Goal: Information Seeking & Learning: Learn about a topic

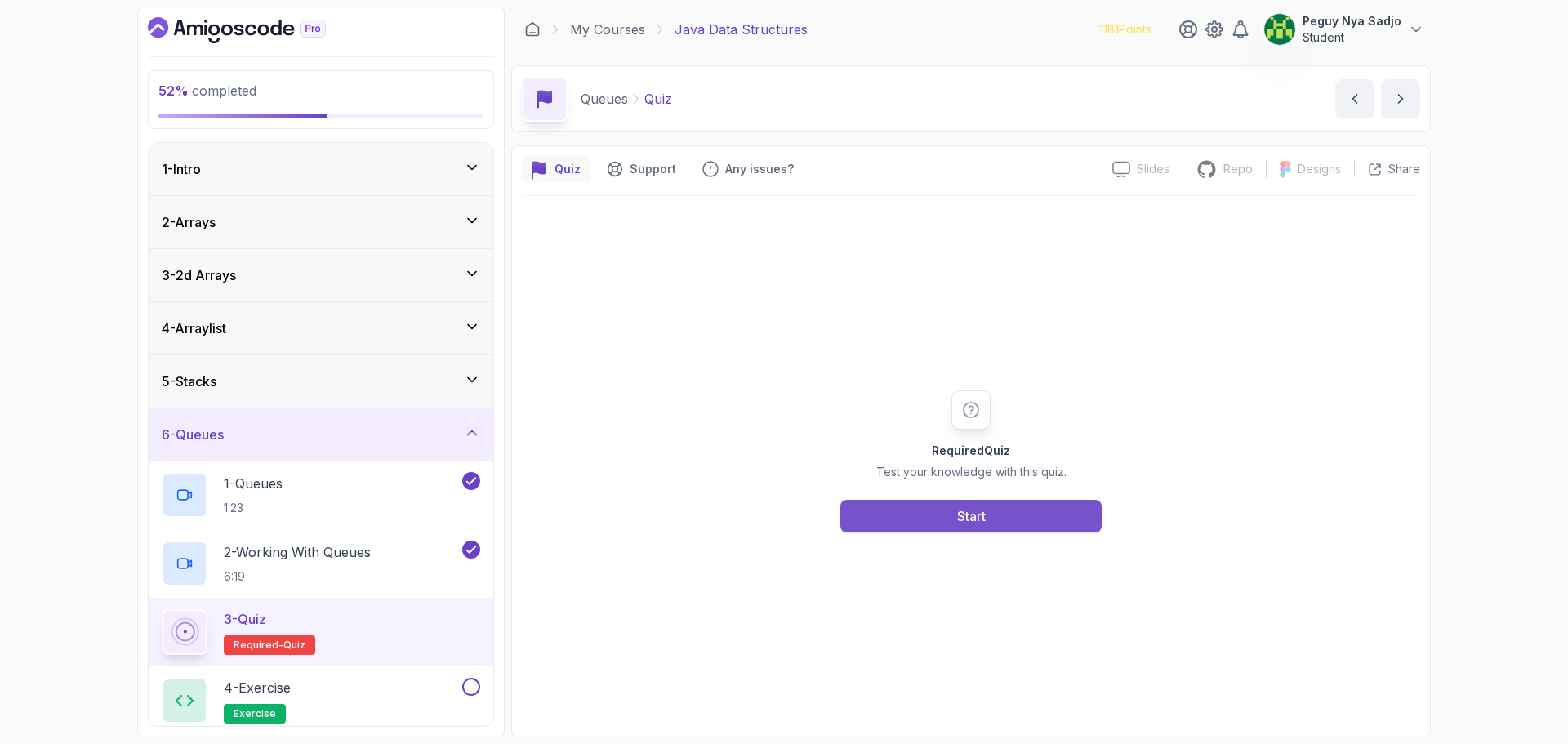
click at [932, 508] on button "Start" at bounding box center [971, 516] width 262 height 33
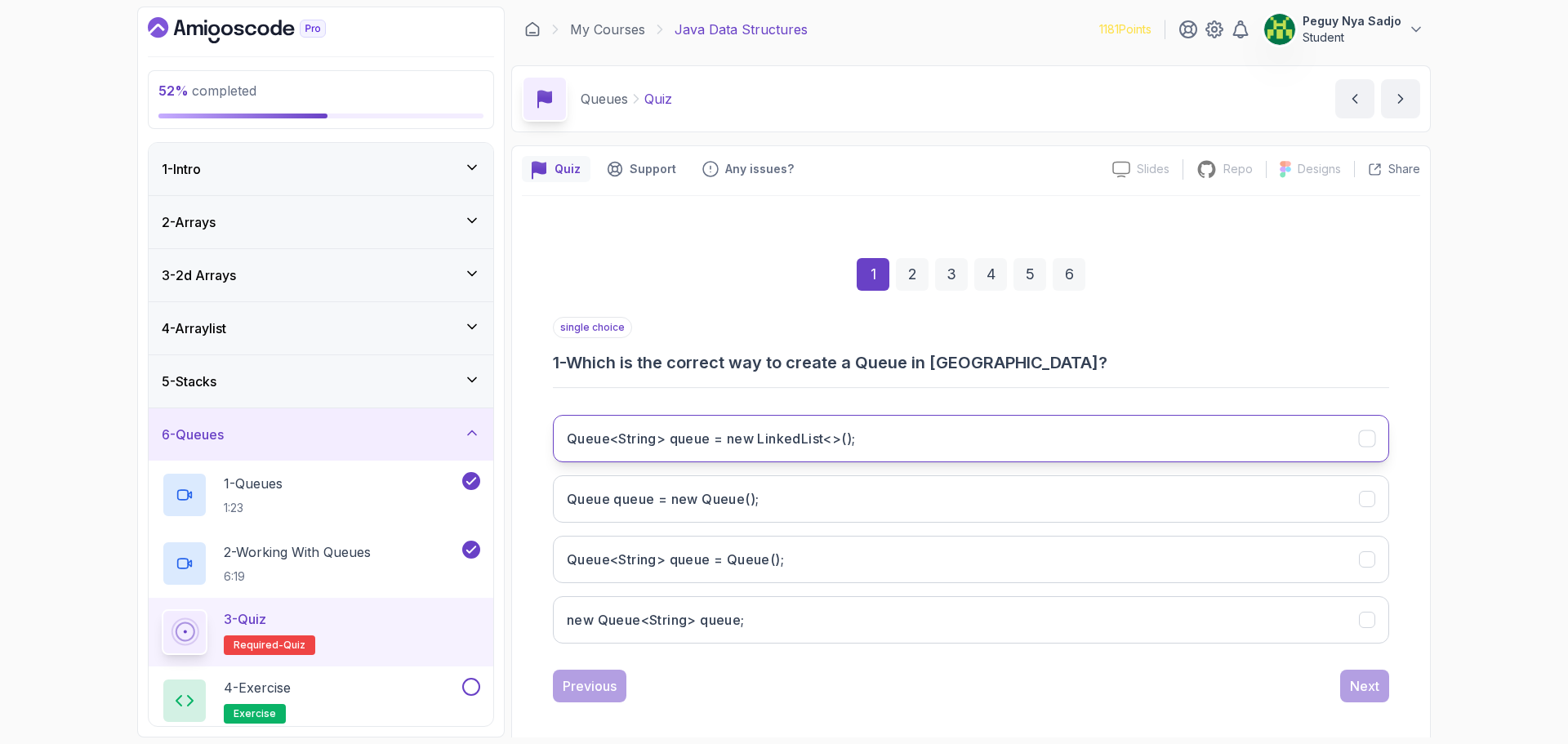
click at [731, 453] on button "Queue<String> queue = new LinkedList<>();" at bounding box center [971, 438] width 836 height 48
click at [1357, 680] on div "Next" at bounding box center [1365, 686] width 29 height 19
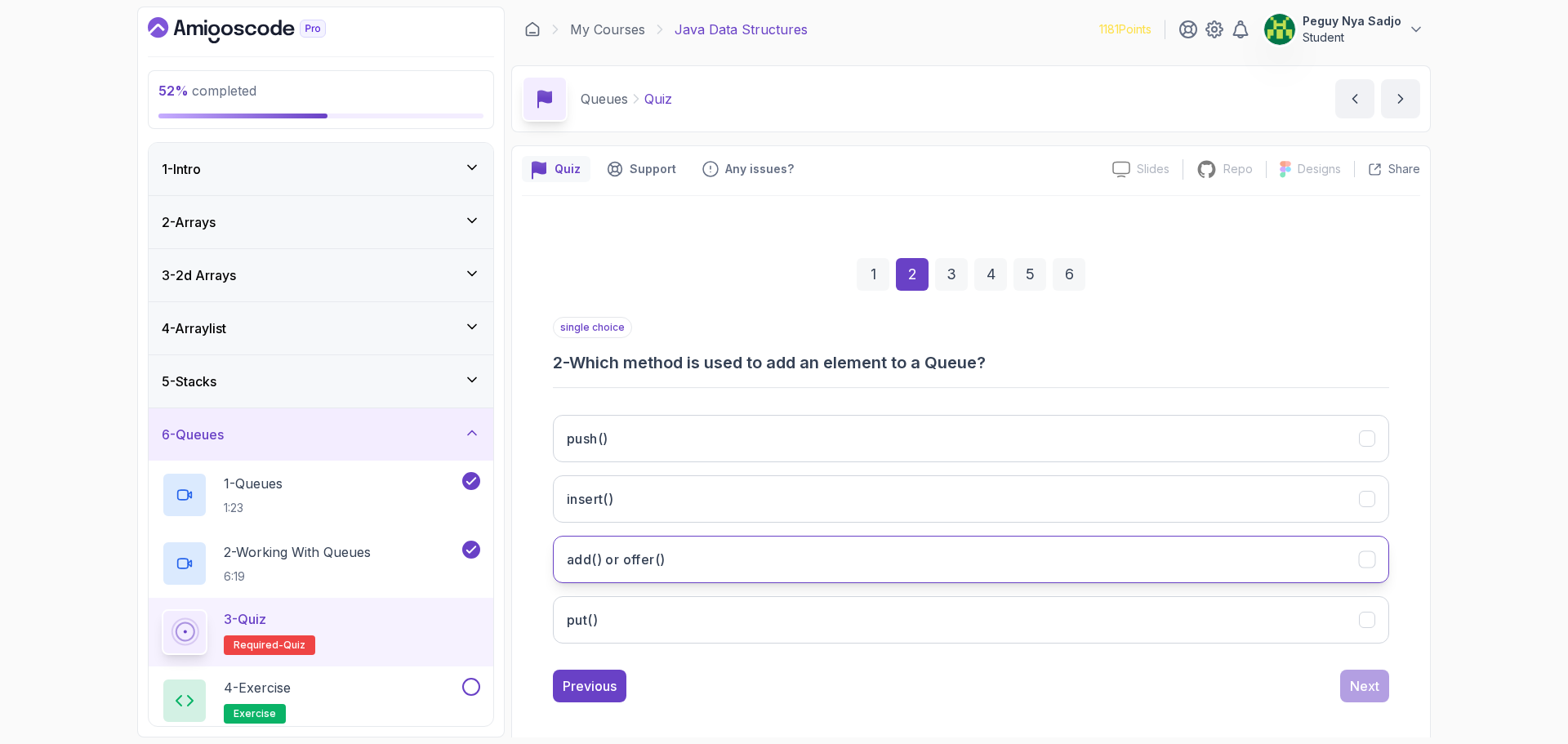
click at [1031, 551] on button "add() or offer()" at bounding box center [971, 559] width 836 height 48
click at [1365, 681] on div "Next" at bounding box center [1365, 686] width 29 height 19
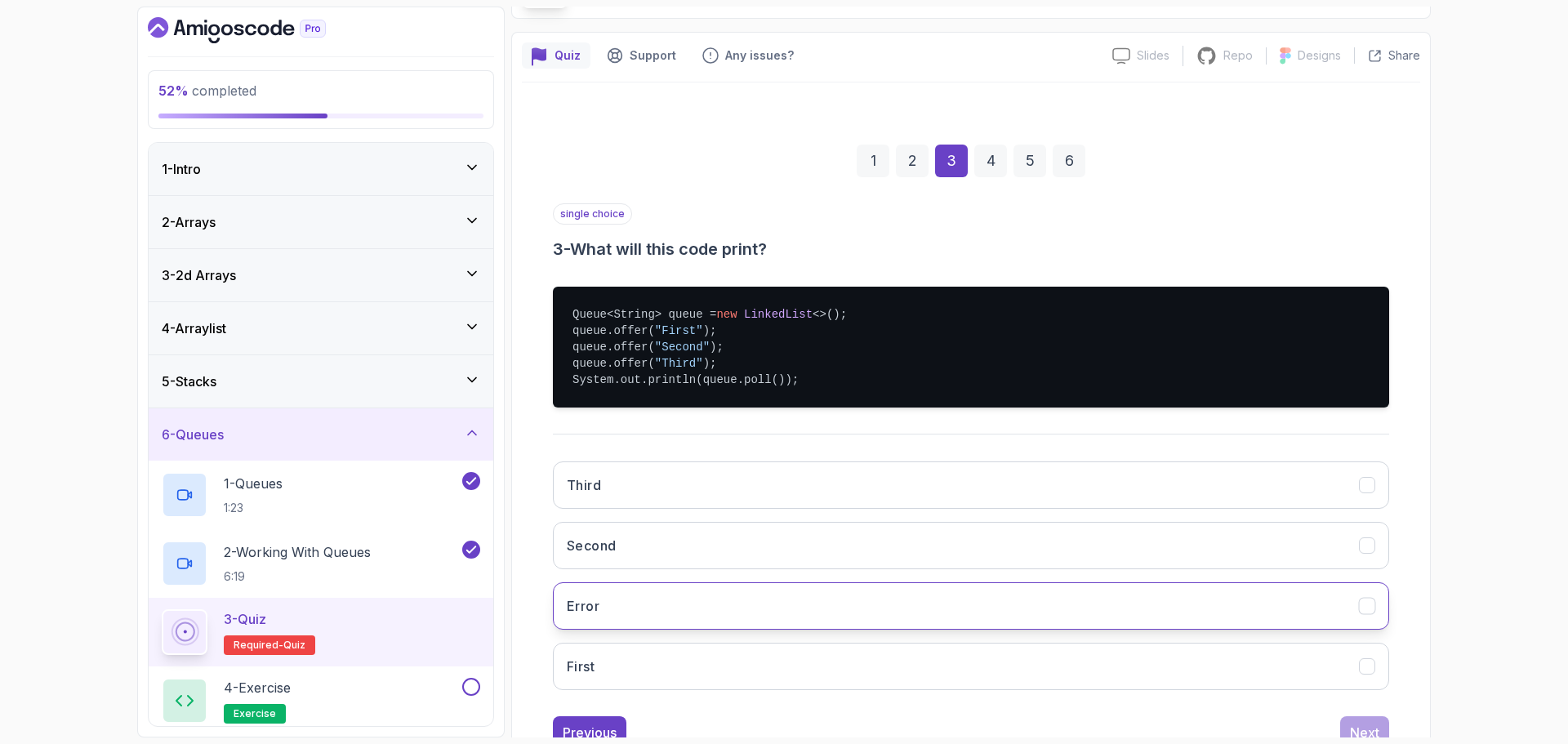
scroll to position [163, 0]
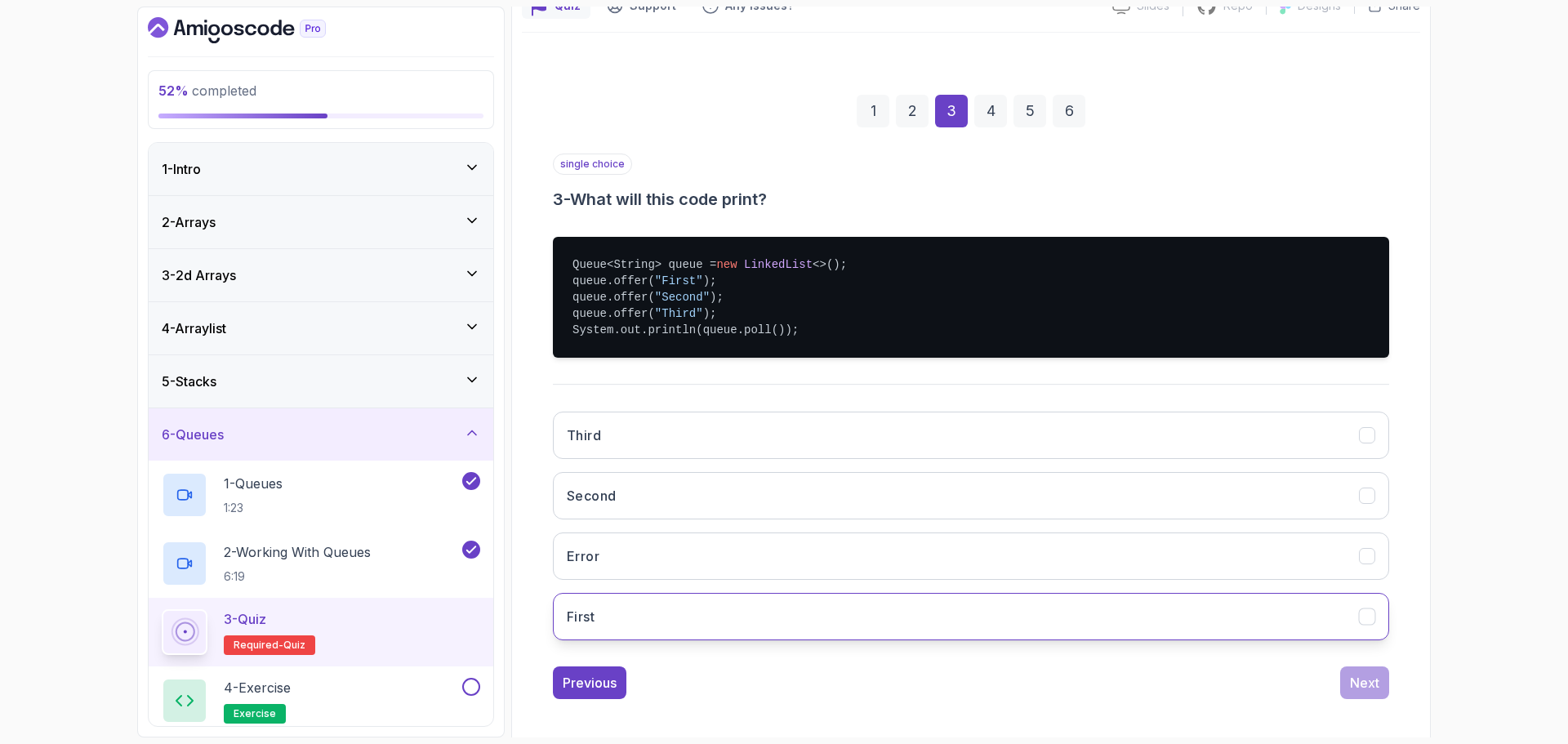
drag, startPoint x: 749, startPoint y: 603, endPoint x: 801, endPoint y: 638, distance: 62.7
click at [747, 599] on button "First" at bounding box center [971, 617] width 836 height 48
click at [1363, 684] on div "Next" at bounding box center [1365, 683] width 29 height 19
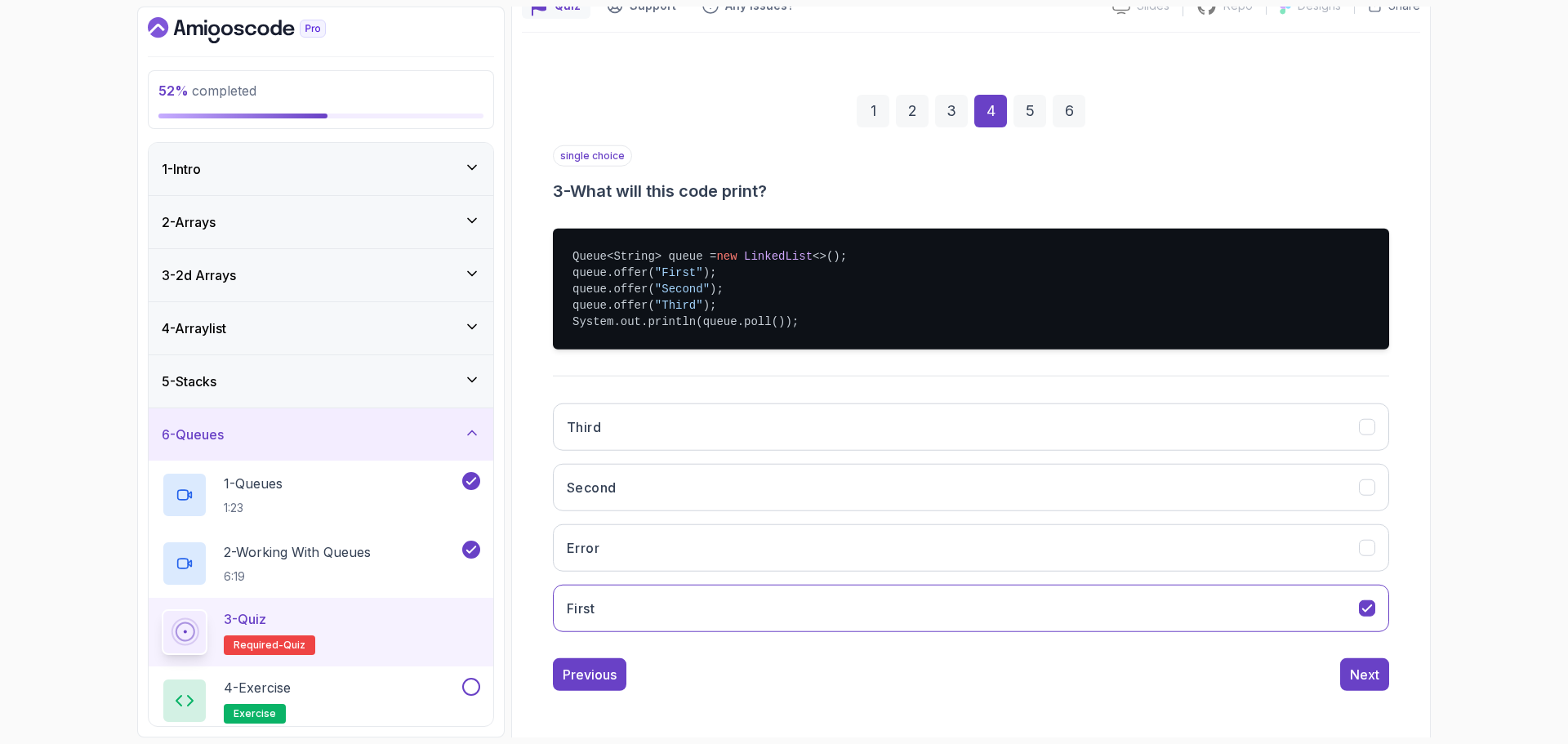
scroll to position [11, 0]
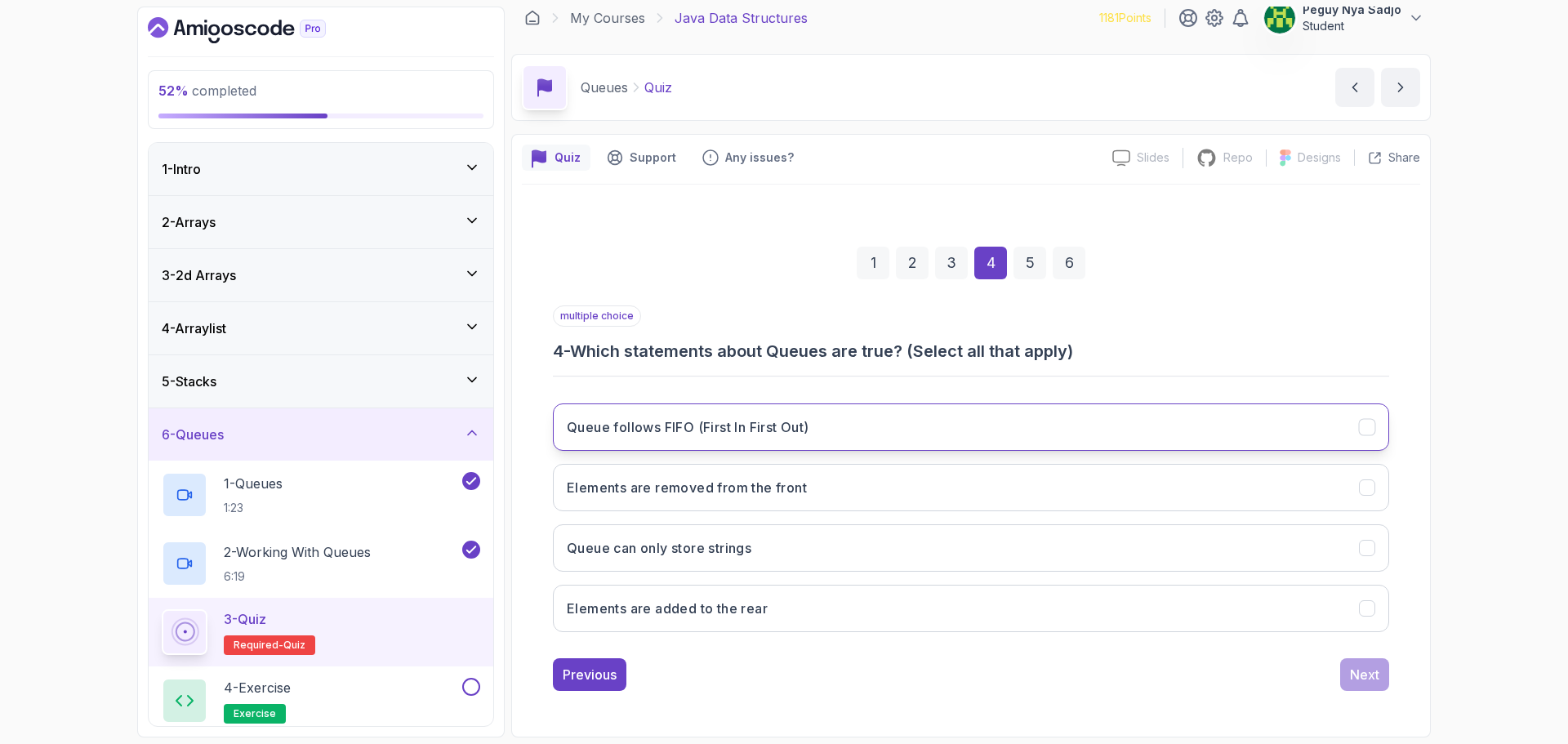
click at [682, 437] on button "Queue follows FIFO (First In First Out)" at bounding box center [971, 428] width 836 height 48
click at [704, 492] on h3 "Elements are removed from the front" at bounding box center [687, 488] width 240 height 19
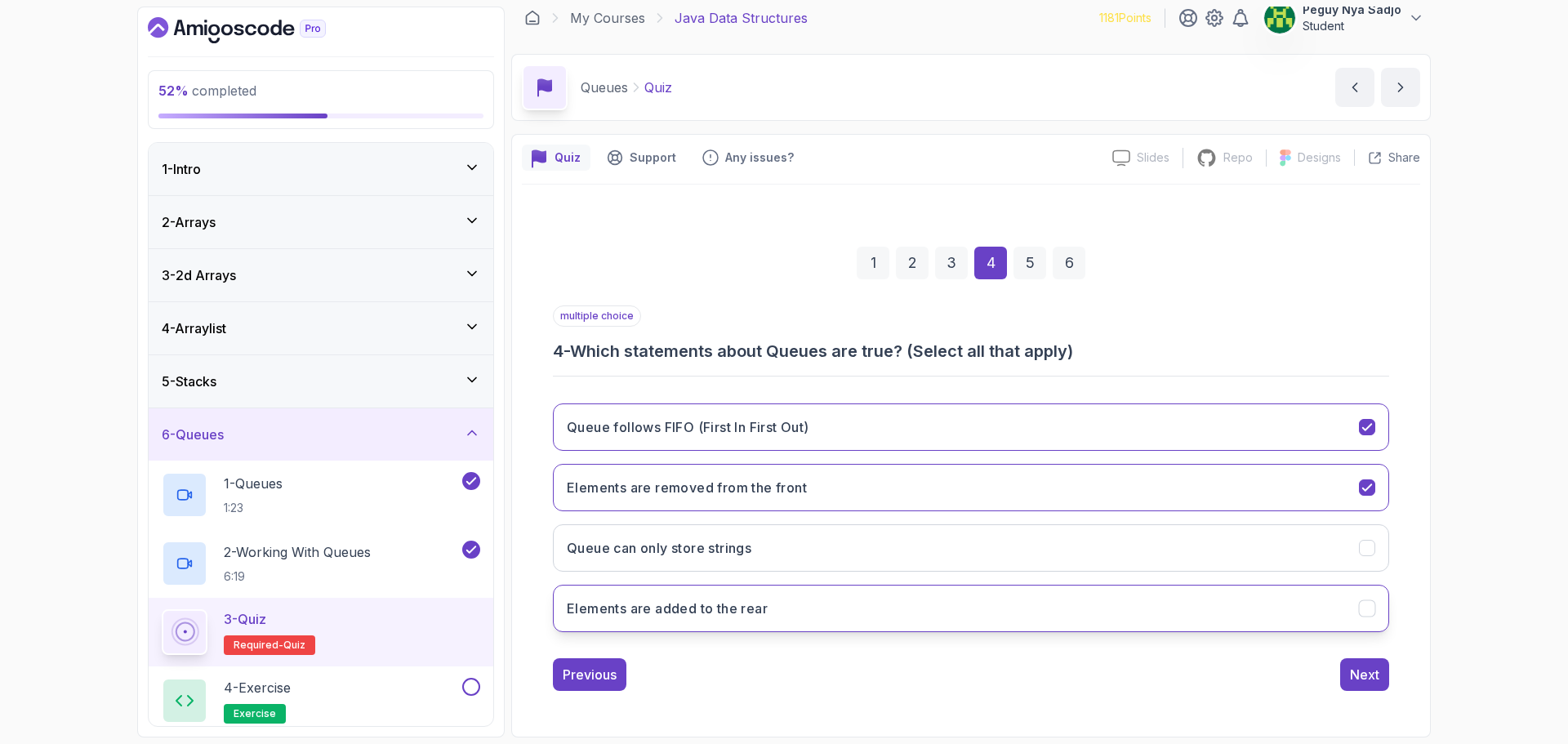
click at [716, 615] on h3 "Elements are added to the rear" at bounding box center [666, 608] width 201 height 19
click at [1368, 669] on div "Next" at bounding box center [1365, 674] width 29 height 19
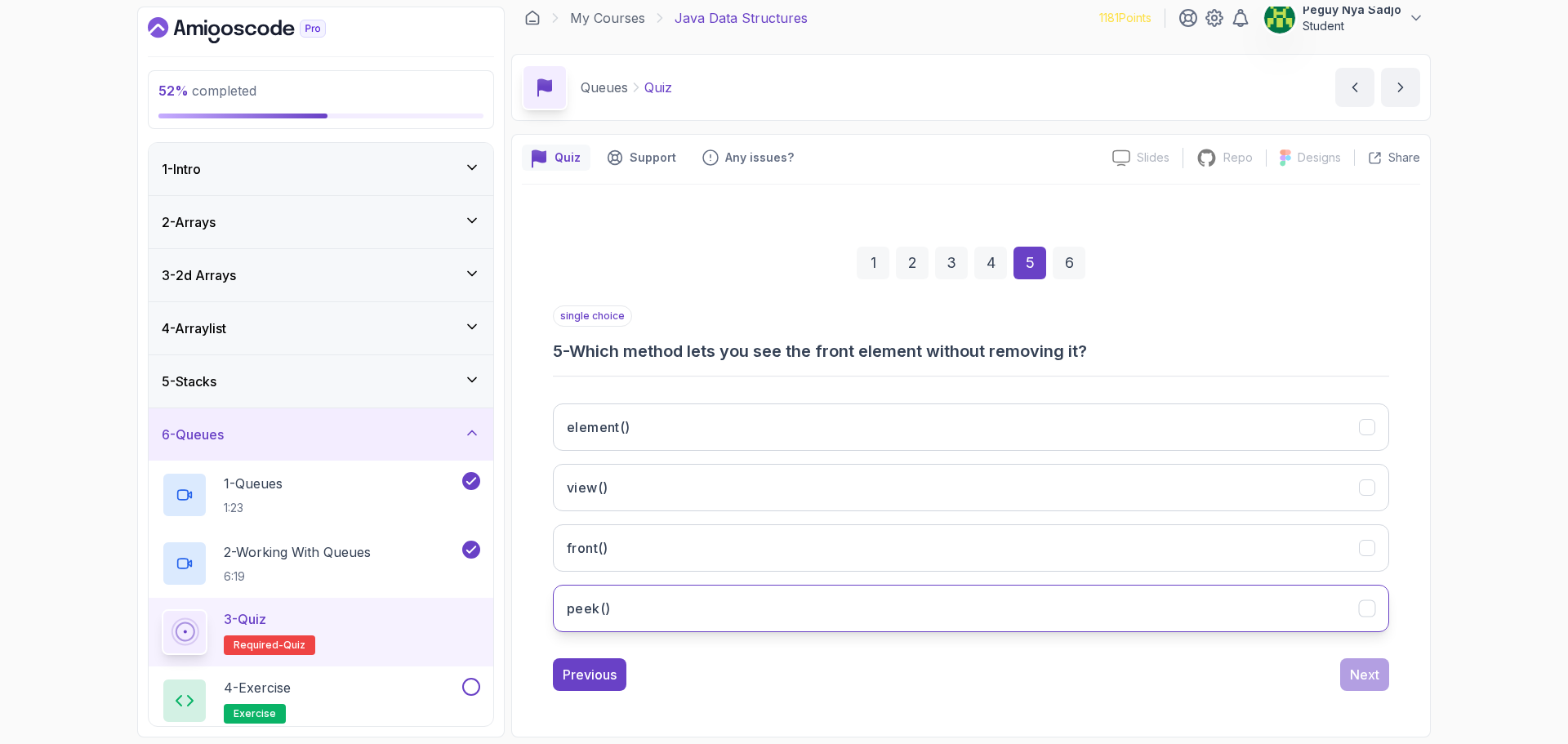
click at [958, 614] on button "peek()" at bounding box center [971, 609] width 836 height 48
click at [1363, 674] on div "Next" at bounding box center [1365, 674] width 29 height 19
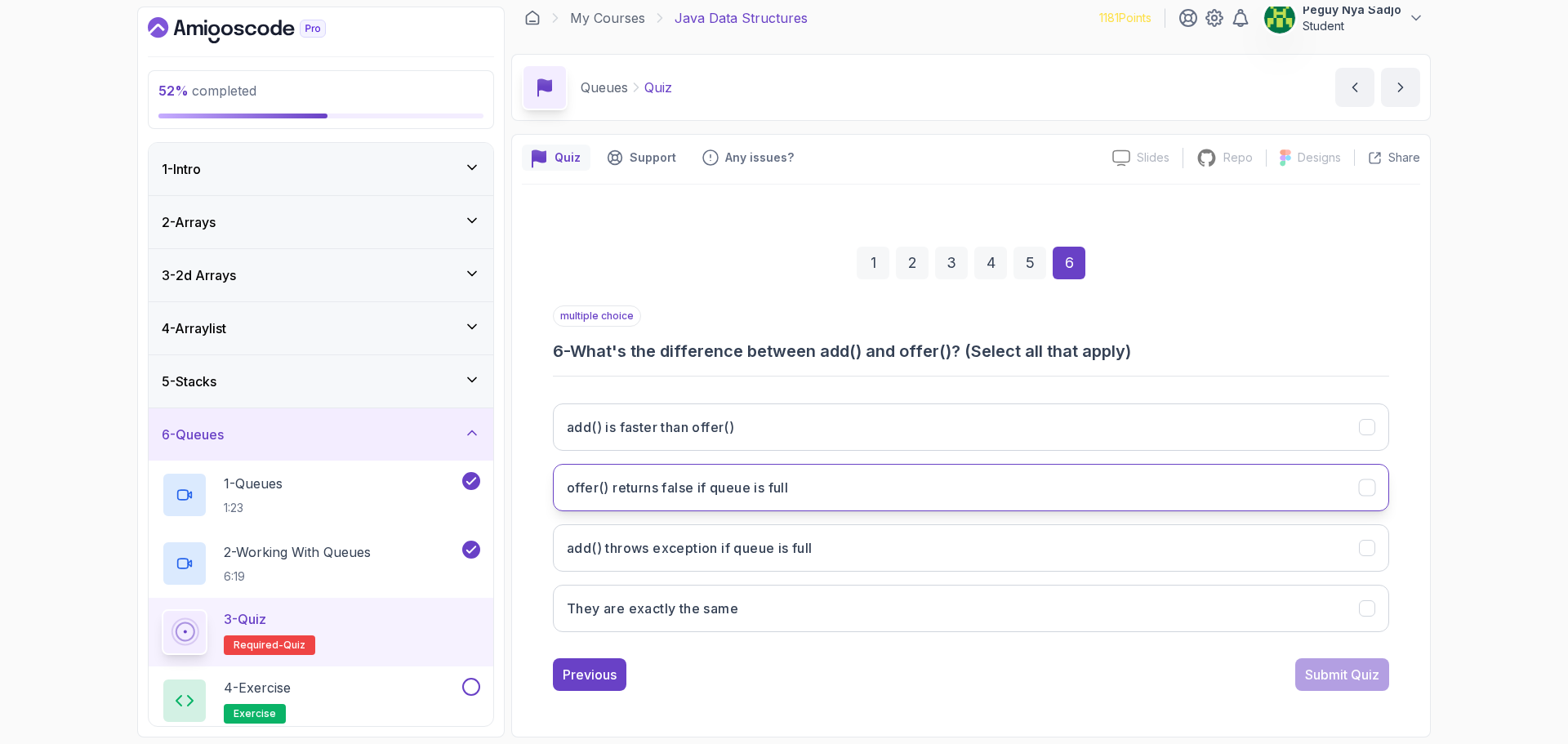
click at [771, 483] on h3 "offer() returns false if queue is full" at bounding box center [677, 488] width 221 height 19
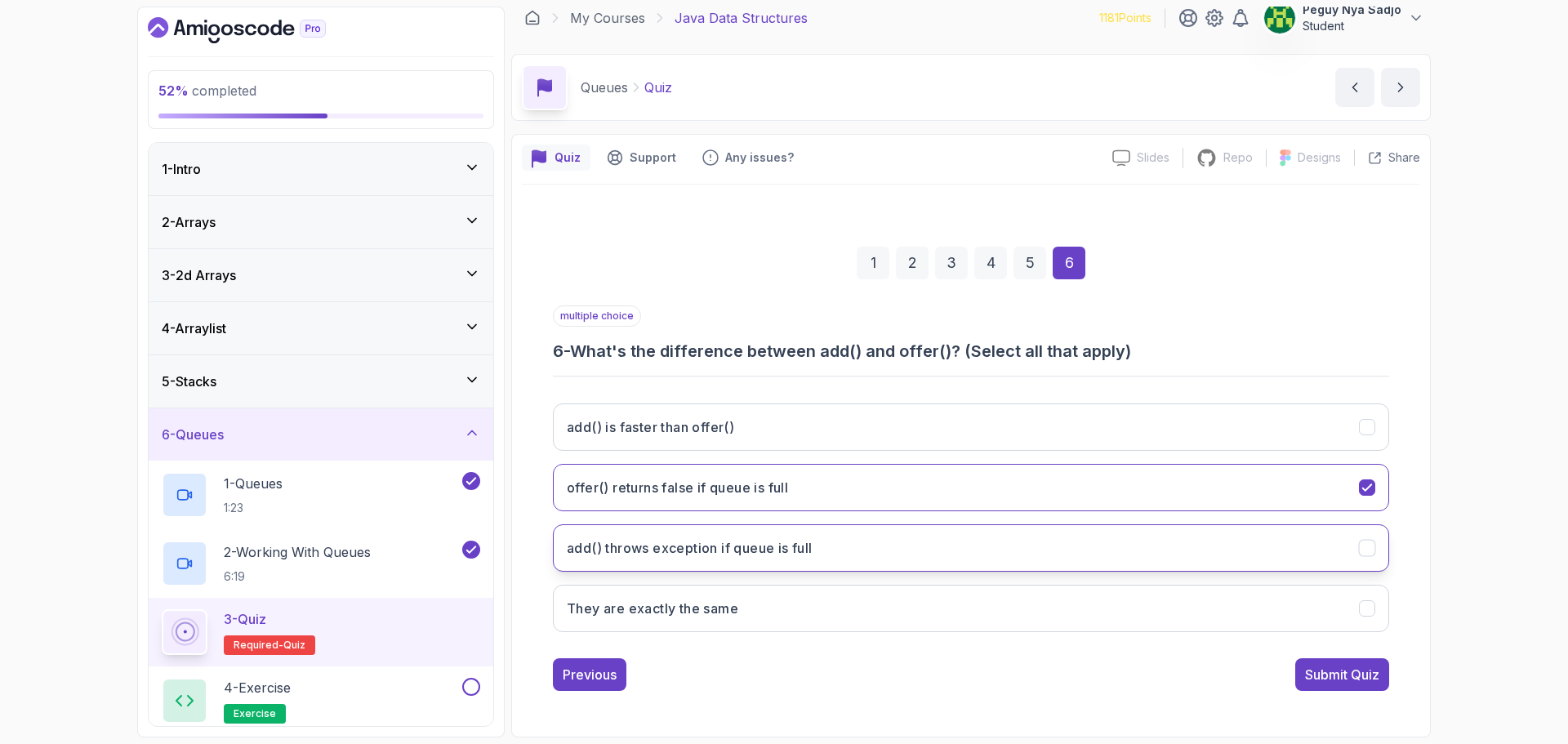
click at [745, 547] on h3 "add() throws exception if queue is full" at bounding box center [689, 548] width 246 height 19
click at [1331, 673] on div "Submit Quiz" at bounding box center [1343, 674] width 74 height 19
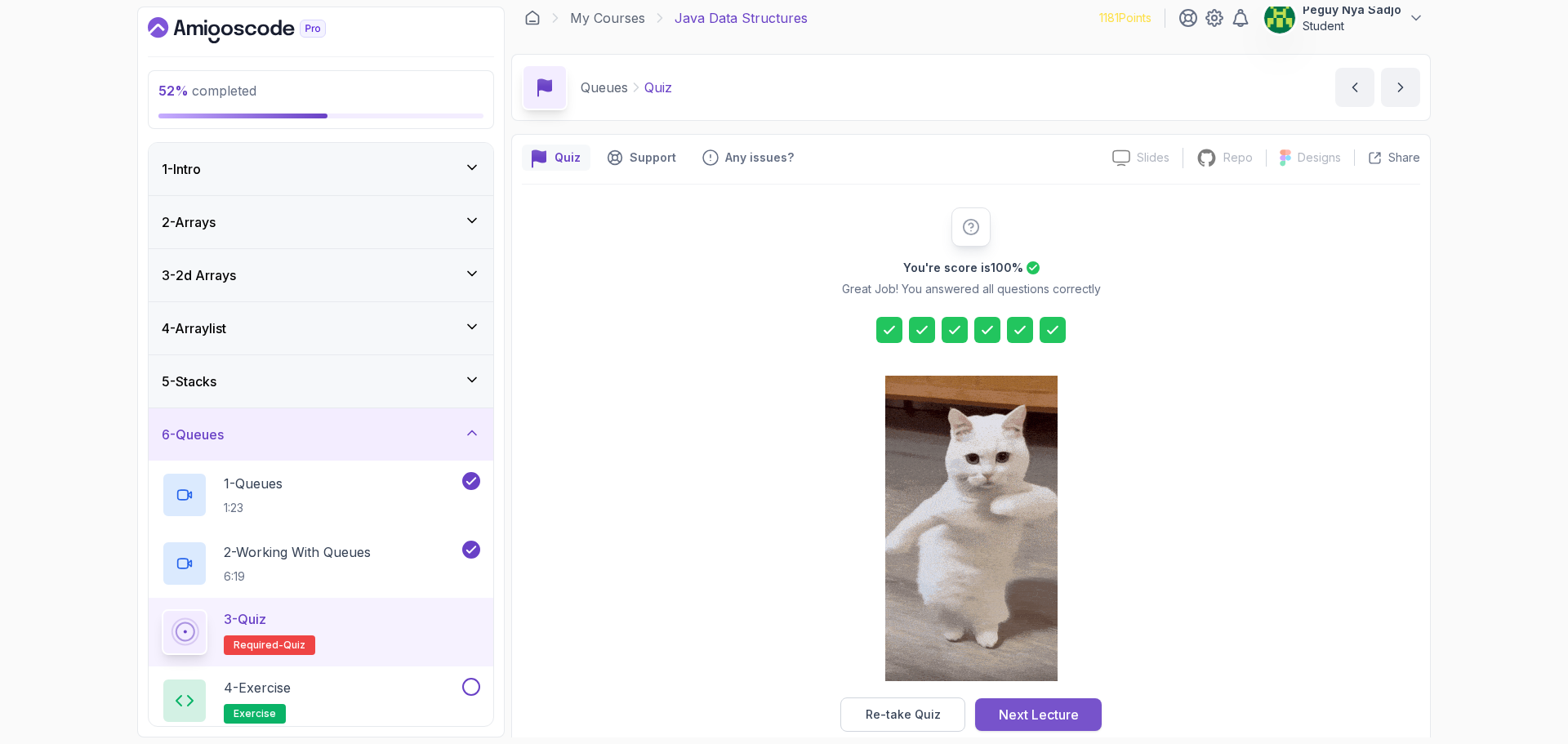
click at [1032, 710] on div "Next Lecture" at bounding box center [1039, 715] width 80 height 19
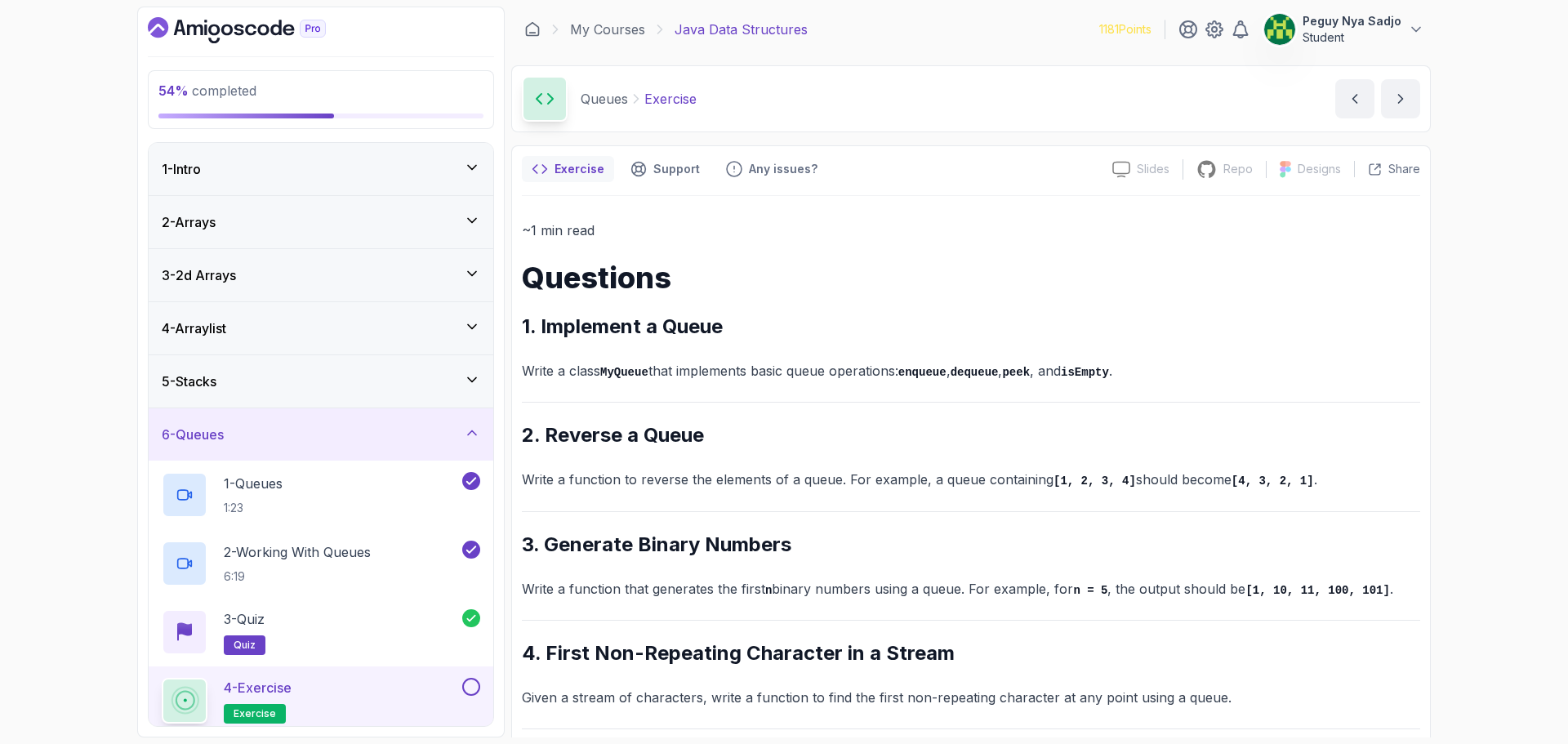
click at [1340, 423] on h2 "2. Reverse a Queue" at bounding box center [971, 436] width 899 height 27
